Goal: Find specific page/section: Find specific page/section

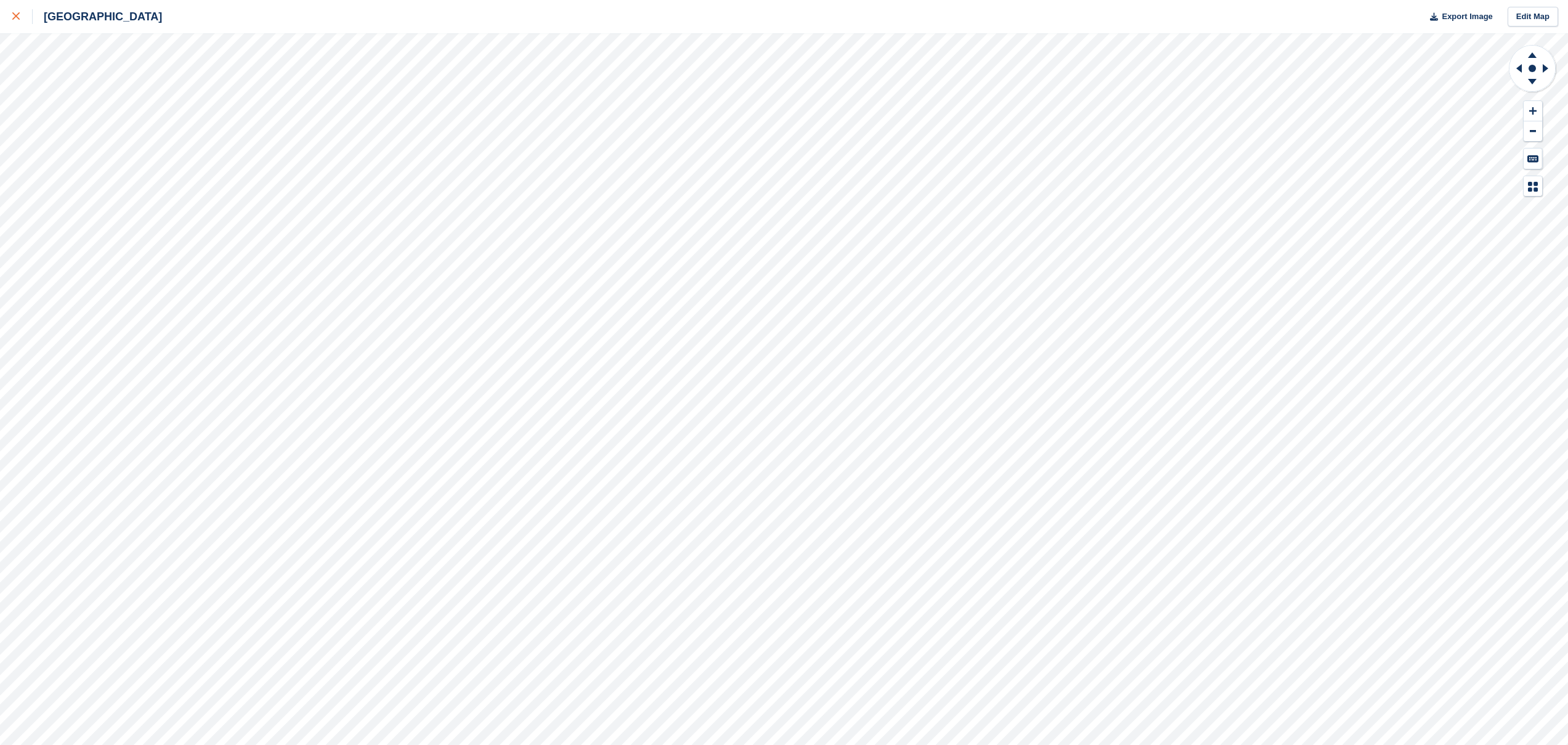
click at [16, 17] on icon at bounding box center [15, 15] width 7 height 7
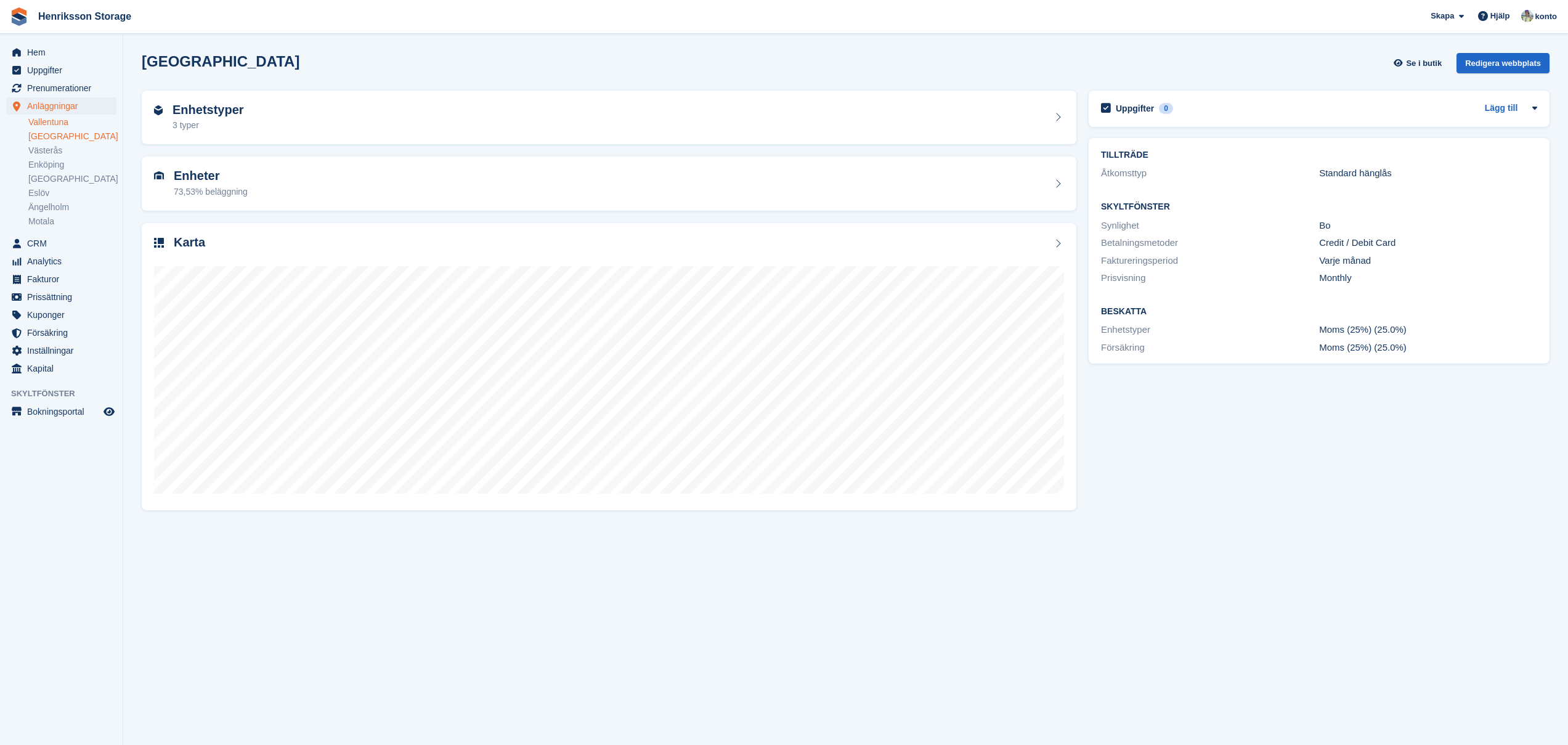
click at [55, 123] on link "Vallentuna" at bounding box center [72, 122] width 88 height 11
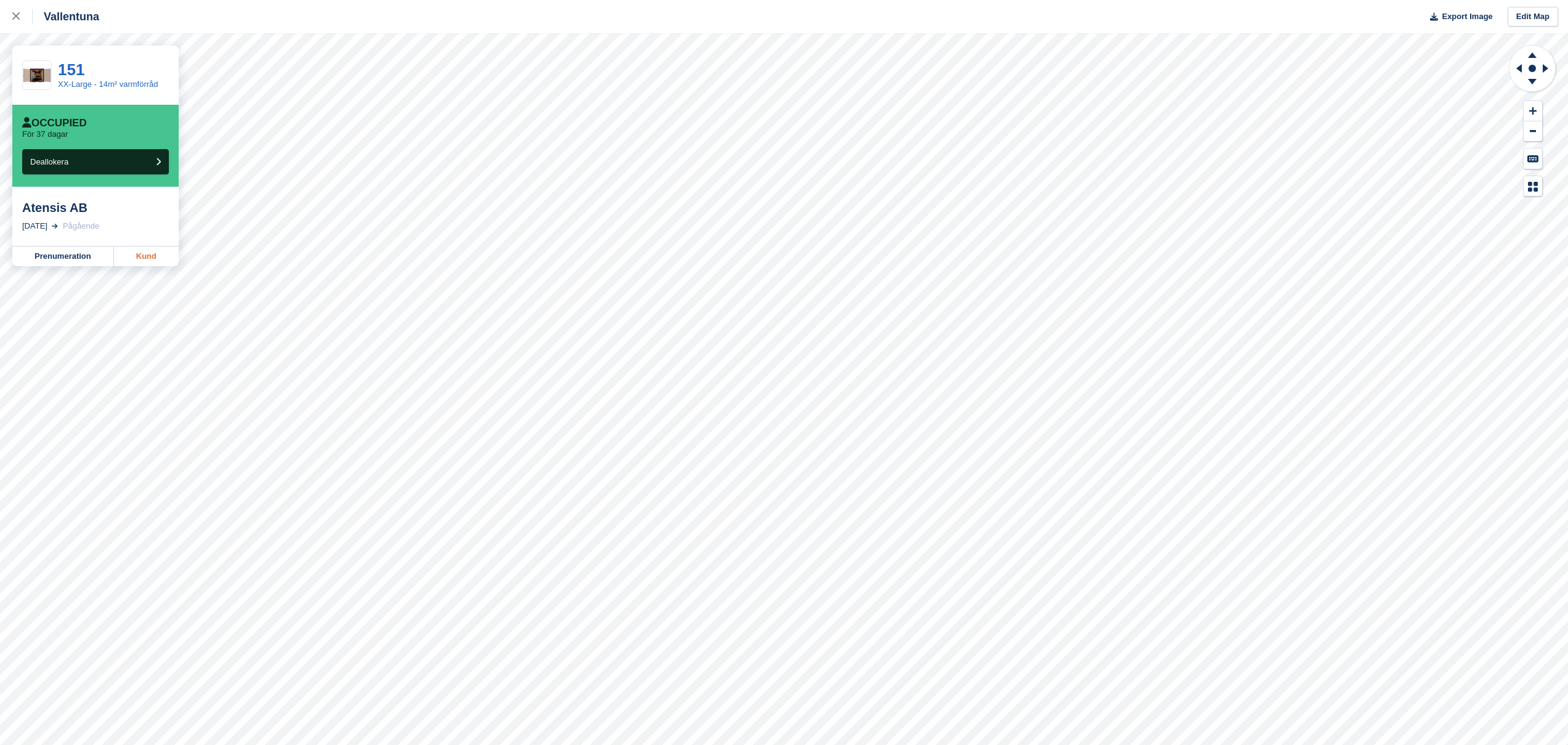
click at [160, 259] on link "Kund" at bounding box center [146, 256] width 65 height 19
click at [136, 261] on link "Kund" at bounding box center [146, 256] width 65 height 19
click at [24, 16] on div at bounding box center [22, 16] width 20 height 15
